Goal: Information Seeking & Learning: Learn about a topic

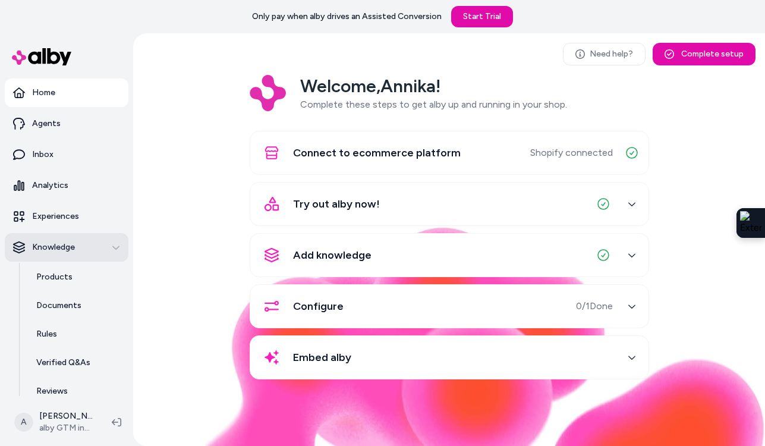
scroll to position [69, 0]
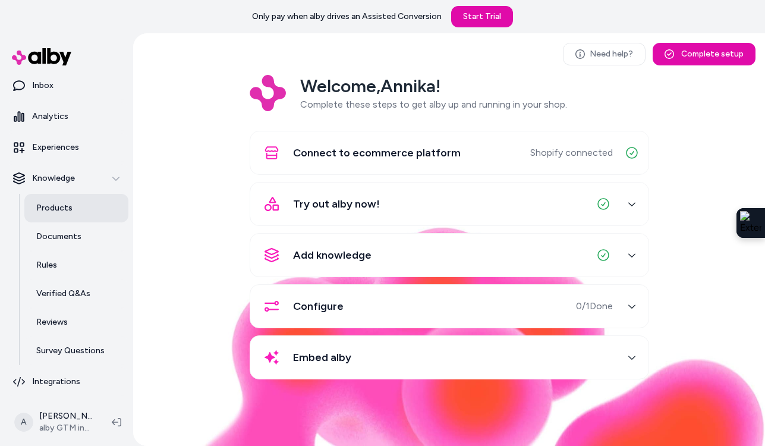
click at [83, 210] on link "Products" at bounding box center [76, 208] width 104 height 29
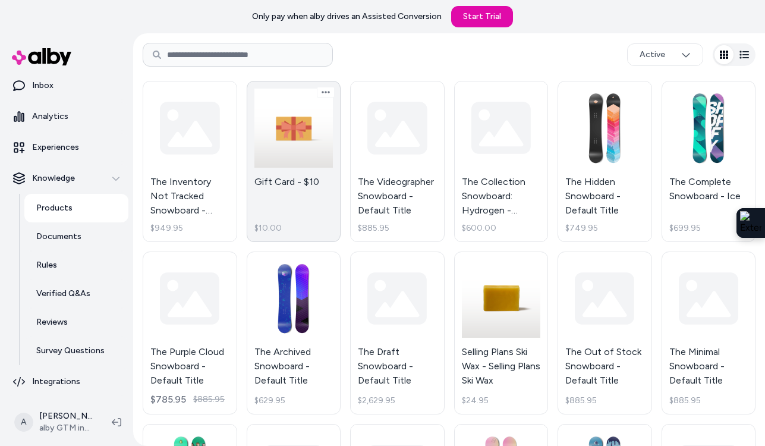
scroll to position [49, 0]
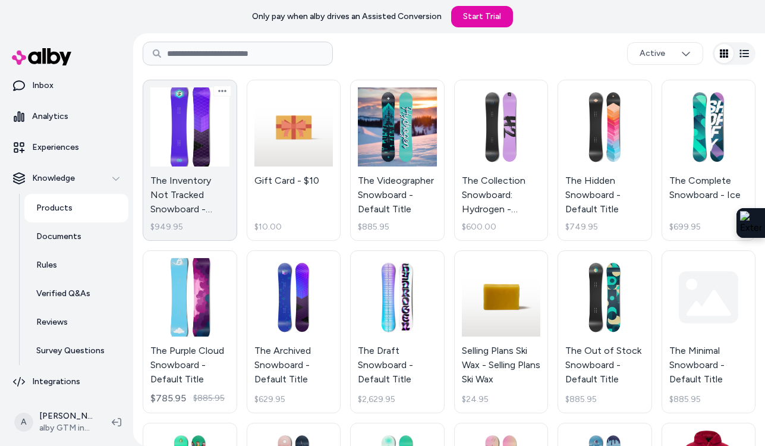
click at [206, 152] on link "The Inventory Not Tracked Snowboard - Default Title $949.95" at bounding box center [190, 160] width 95 height 161
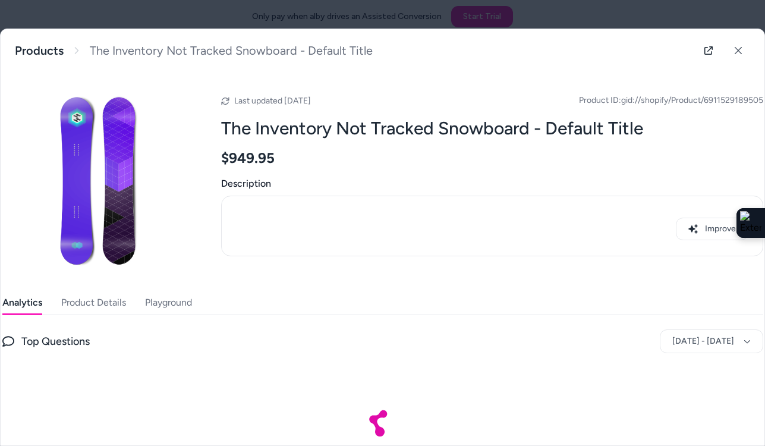
scroll to position [55, 0]
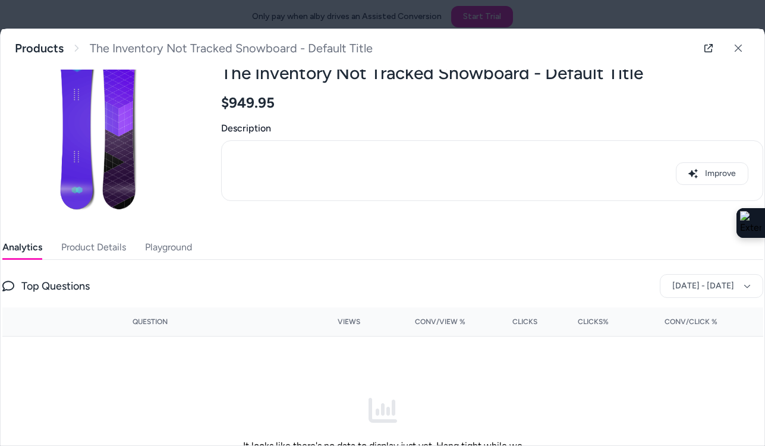
click at [105, 249] on button "Product Details" at bounding box center [93, 247] width 65 height 24
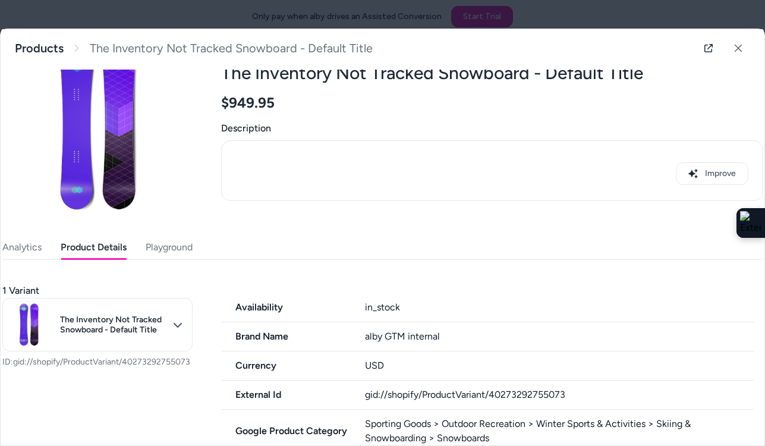
click at [171, 248] on button "Playground" at bounding box center [169, 247] width 47 height 24
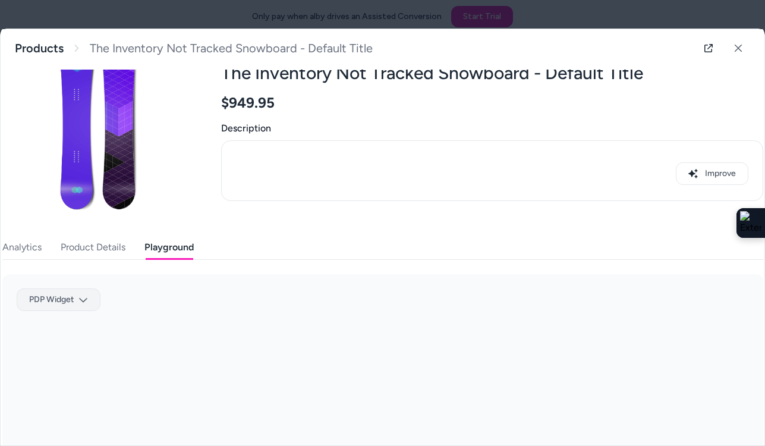
click at [65, 300] on body "Only pay when alby drives an Assisted Conversion Start Trial Home Agents Inbox …" at bounding box center [382, 223] width 765 height 446
click at [68, 357] on div "Patagonia PDP" at bounding box center [58, 363] width 75 height 19
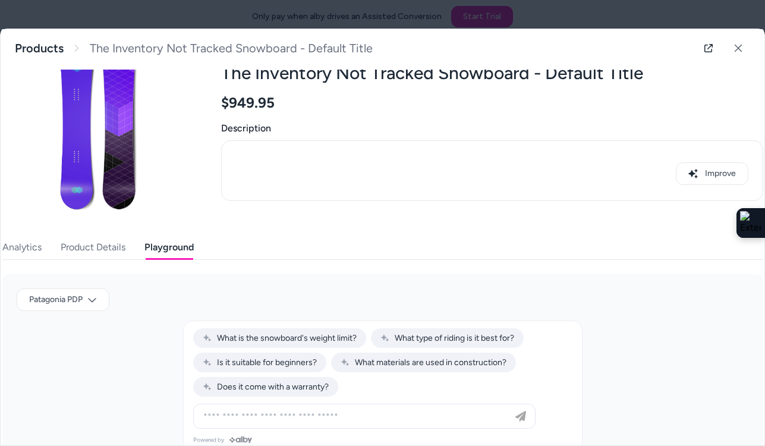
scroll to position [114, 0]
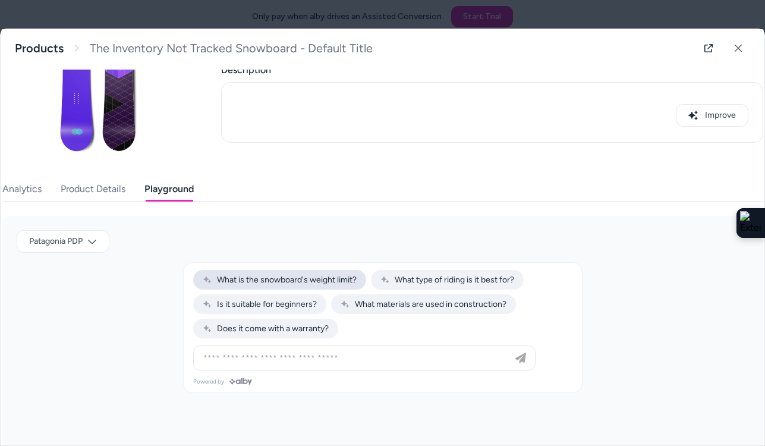
click at [326, 282] on span "What is the snowboard's weight limit?" at bounding box center [280, 280] width 154 height 10
type input "**********"
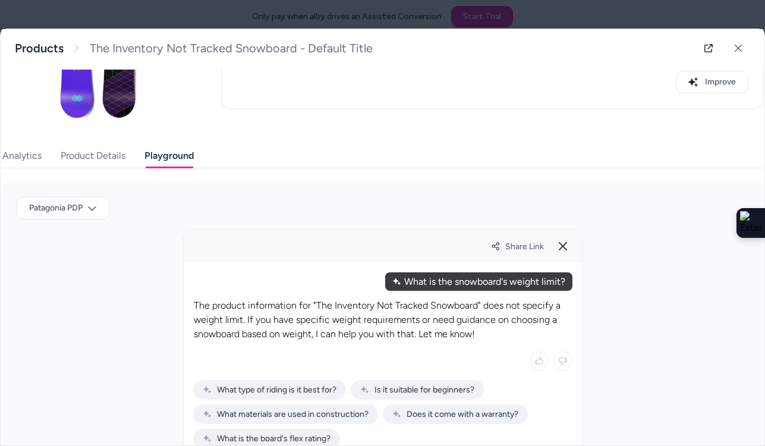
scroll to position [207, 0]
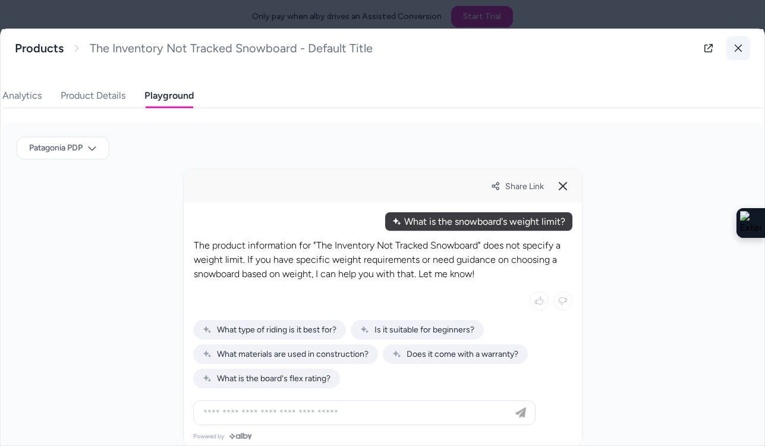
click at [734, 49] on icon at bounding box center [738, 48] width 8 height 8
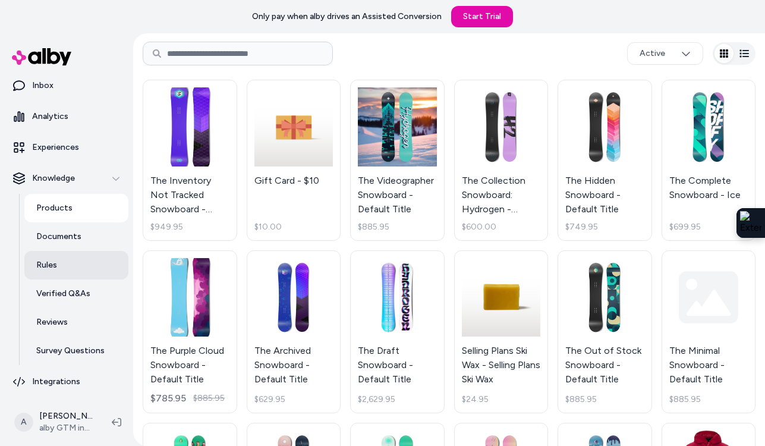
click at [88, 265] on link "Rules" at bounding box center [76, 265] width 104 height 29
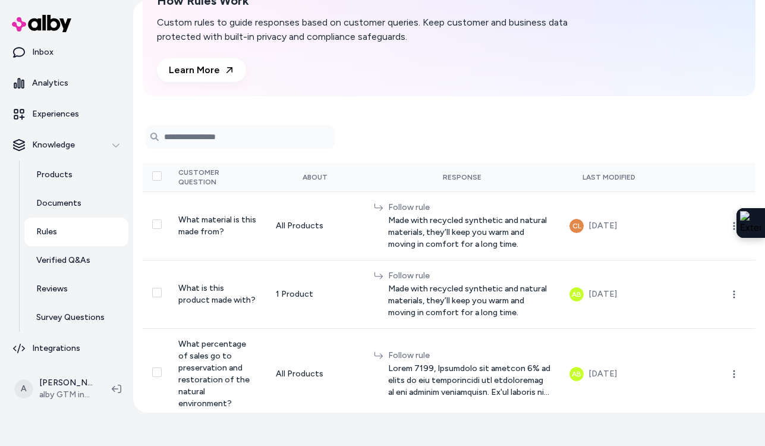
scroll to position [86, 0]
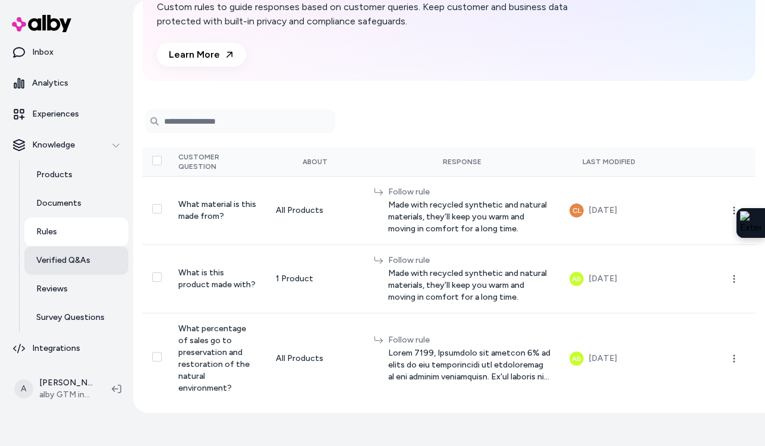
click at [93, 264] on link "Verified Q&As" at bounding box center [76, 260] width 104 height 29
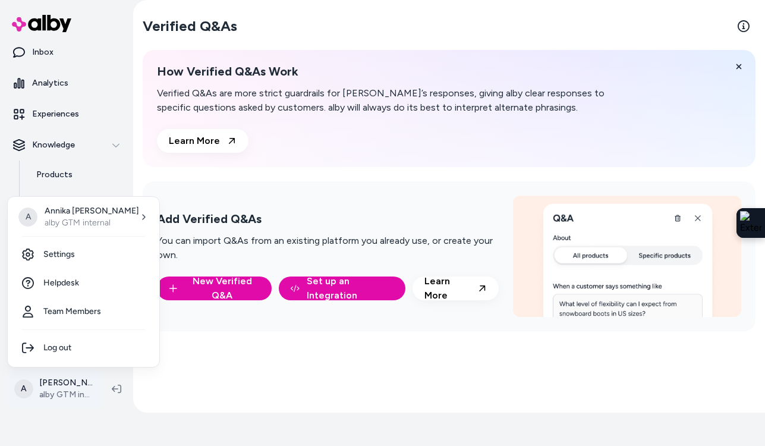
click at [80, 385] on html "Only pay when alby drives an Assisted Conversion Start Trial Home Agents Inbox …" at bounding box center [382, 190] width 765 height 446
click at [106, 248] on link "Settings" at bounding box center [83, 254] width 142 height 29
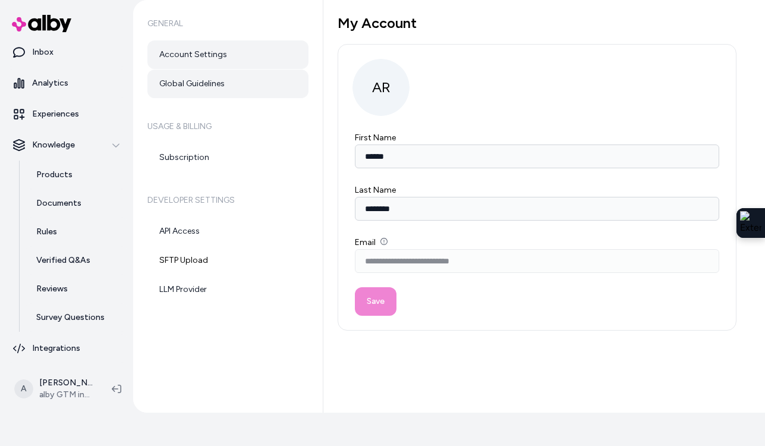
click at [223, 84] on link "Global Guidelines" at bounding box center [227, 84] width 161 height 29
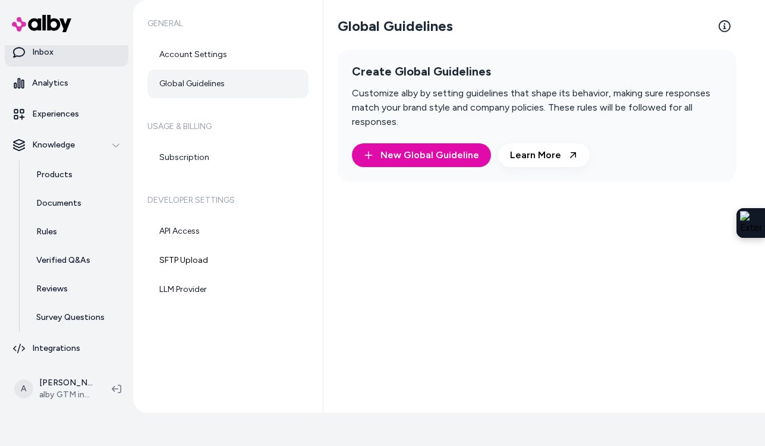
click at [49, 58] on p "Inbox" at bounding box center [42, 52] width 21 height 12
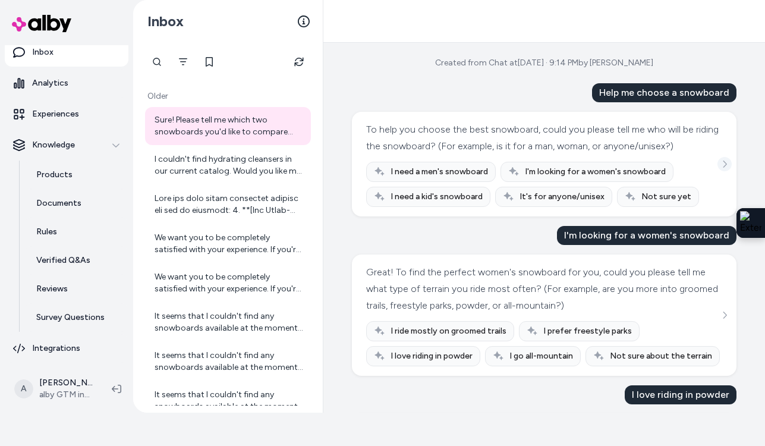
click at [721, 165] on icon "See more" at bounding box center [725, 164] width 8 height 8
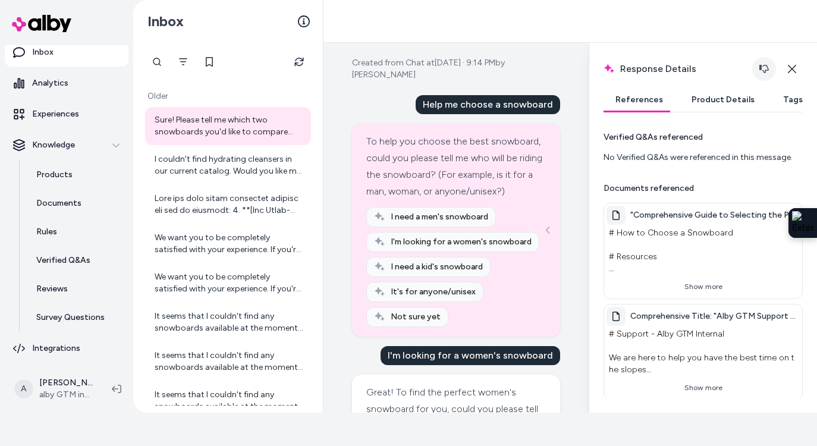
click at [763, 72] on icon "button" at bounding box center [764, 69] width 10 height 10
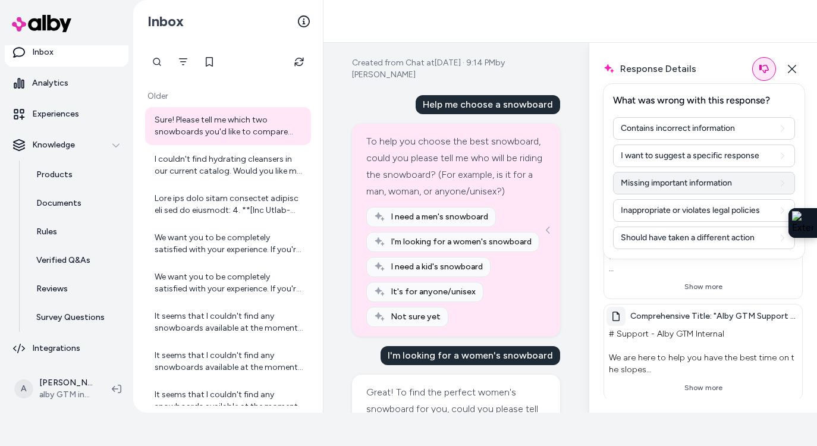
click at [714, 178] on button "Missing important information" at bounding box center [704, 183] width 182 height 23
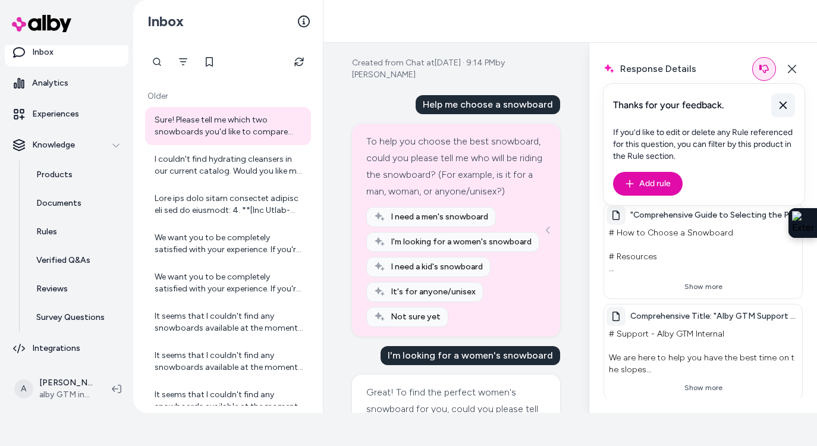
click at [765, 102] on icon at bounding box center [783, 105] width 12 height 12
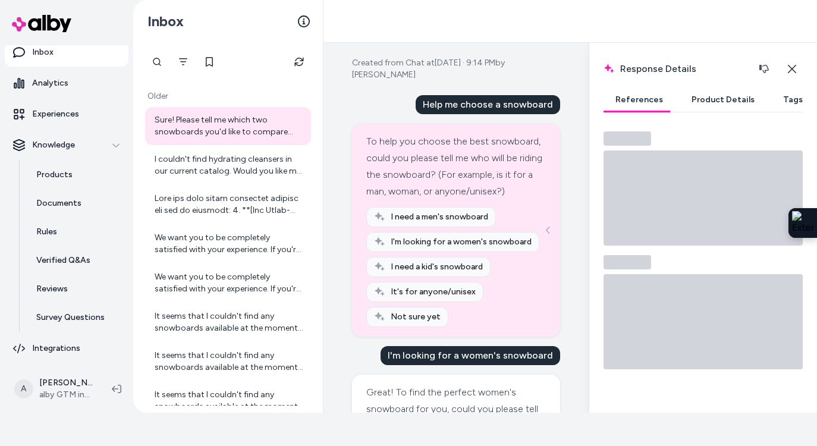
click at [765, 101] on button "Tags" at bounding box center [792, 100] width 43 height 24
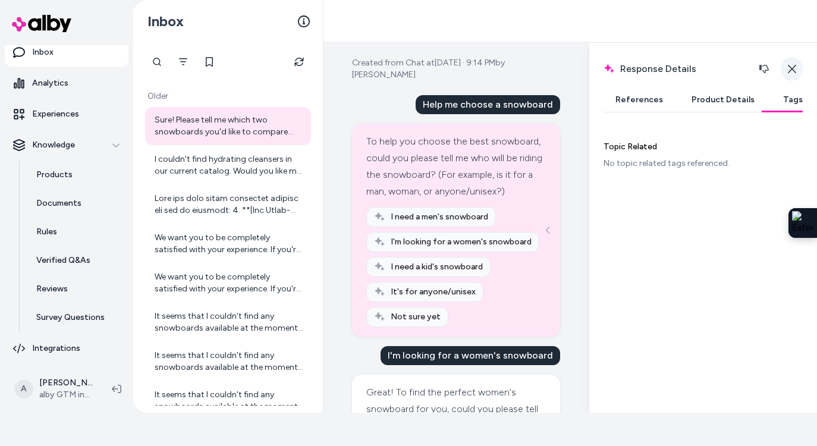
click at [765, 67] on icon "button" at bounding box center [792, 69] width 10 height 10
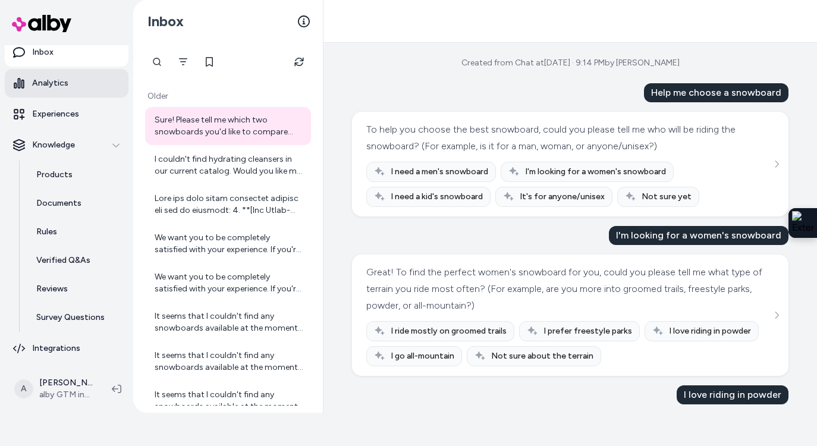
click at [28, 88] on link "Analytics" at bounding box center [67, 83] width 124 height 29
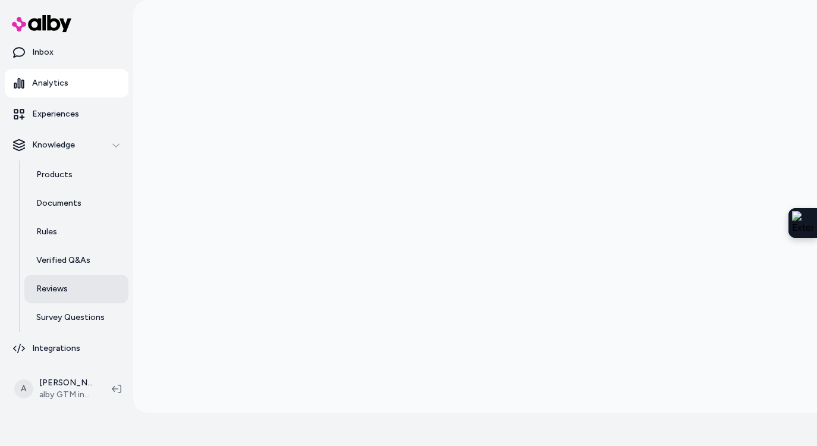
click at [63, 287] on p "Reviews" at bounding box center [52, 289] width 32 height 12
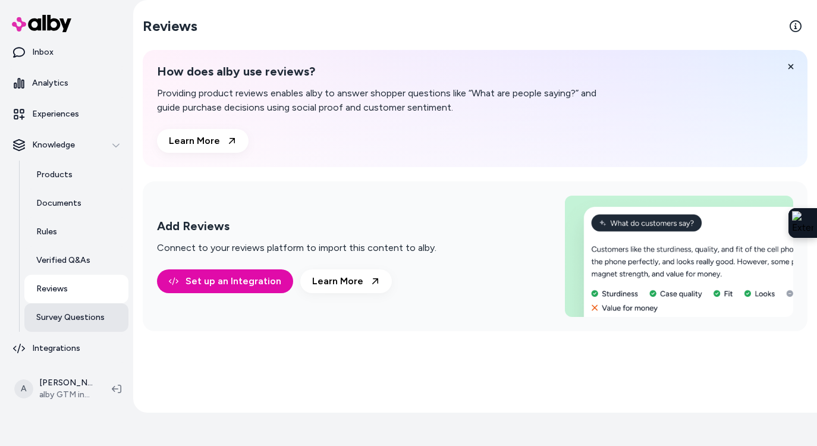
click at [75, 320] on p "Survey Questions" at bounding box center [70, 318] width 68 height 12
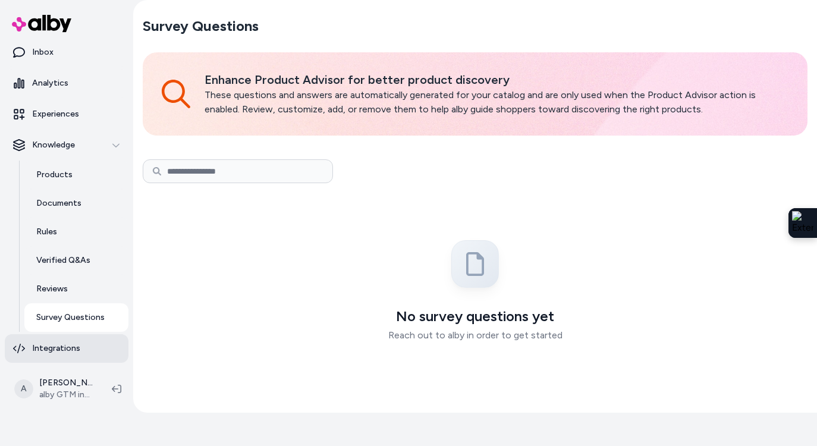
click at [54, 341] on link "Integrations" at bounding box center [67, 348] width 124 height 29
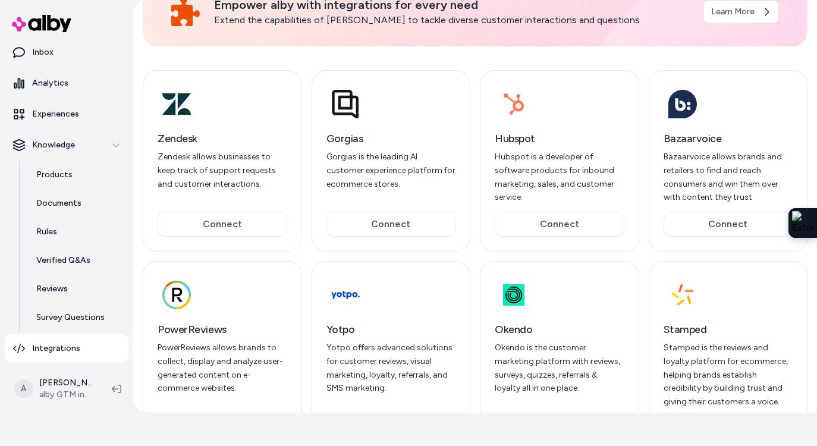
scroll to position [71, 0]
